Goal: Find specific page/section: Find specific page/section

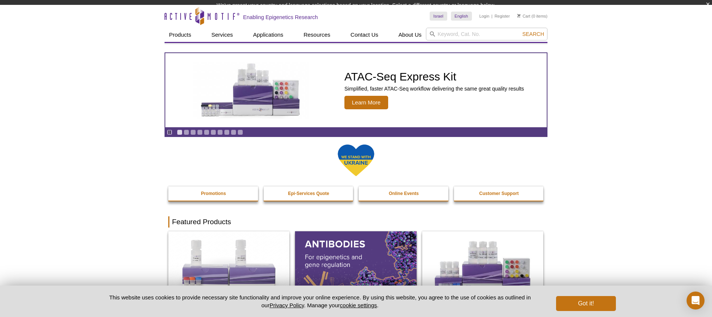
scroll to position [4, 0]
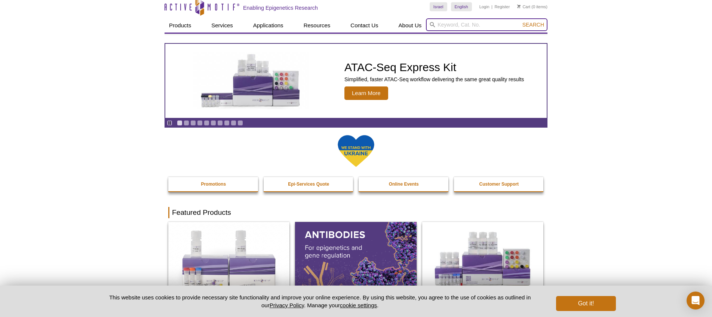
click at [458, 26] on input "search" at bounding box center [486, 24] width 121 height 13
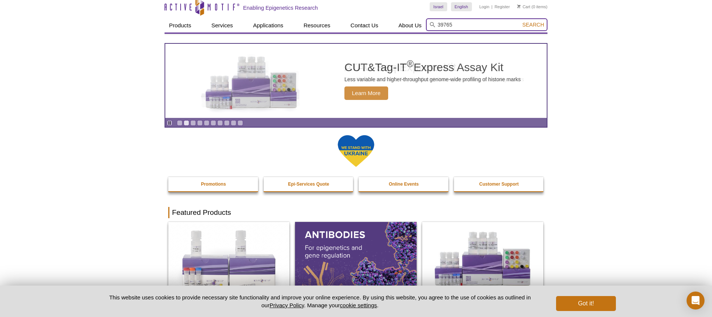
type input "39765"
click at [520, 21] on button "Search" at bounding box center [533, 24] width 26 height 7
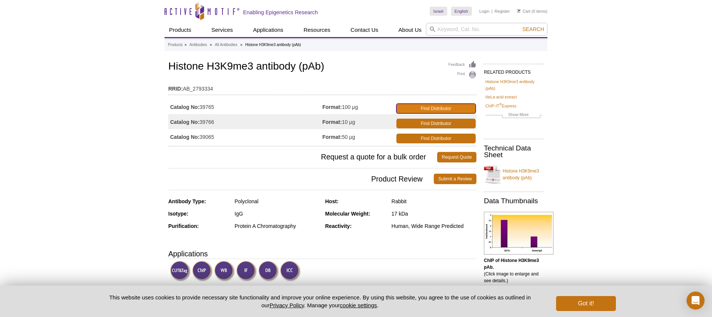
click at [441, 107] on link "Find Distributor" at bounding box center [435, 109] width 79 height 10
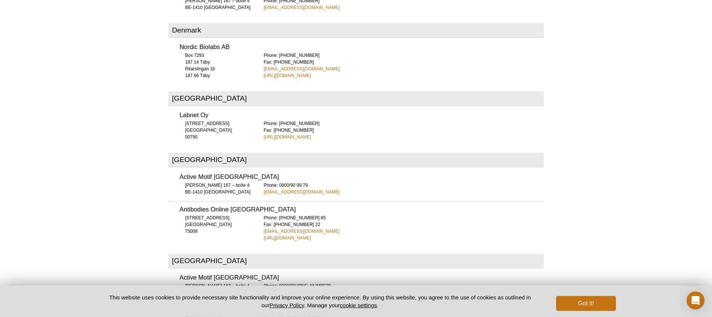
scroll to position [856, 0]
